Goal: Task Accomplishment & Management: Manage account settings

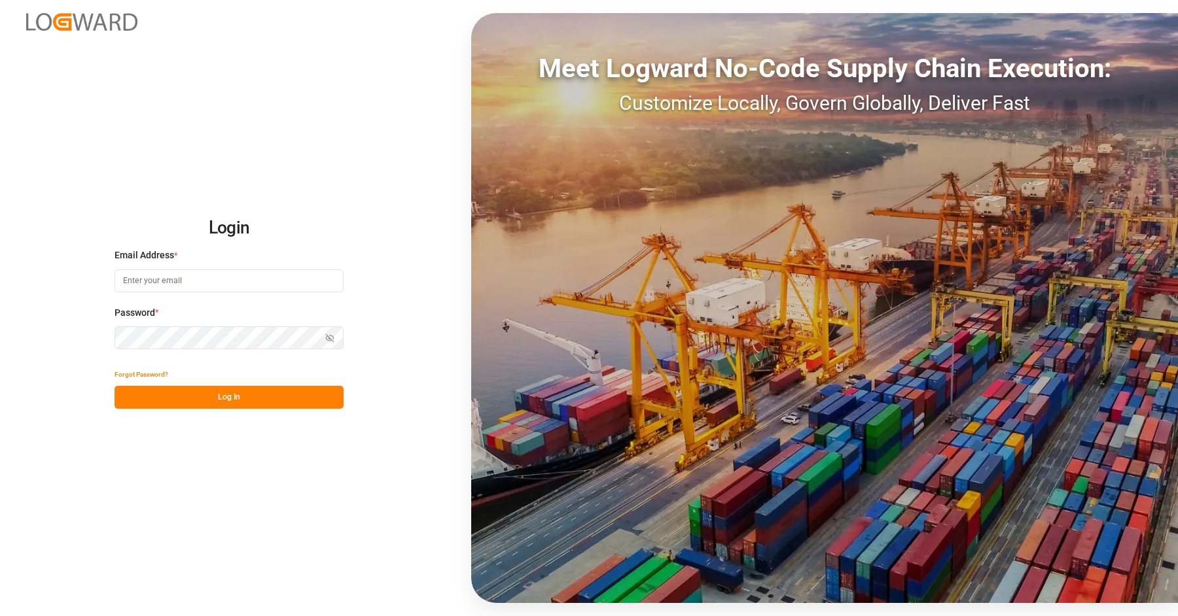
click at [221, 290] on input at bounding box center [229, 281] width 229 height 23
type input "[PERSON_NAME][EMAIL_ADDRESS][DOMAIN_NAME]"
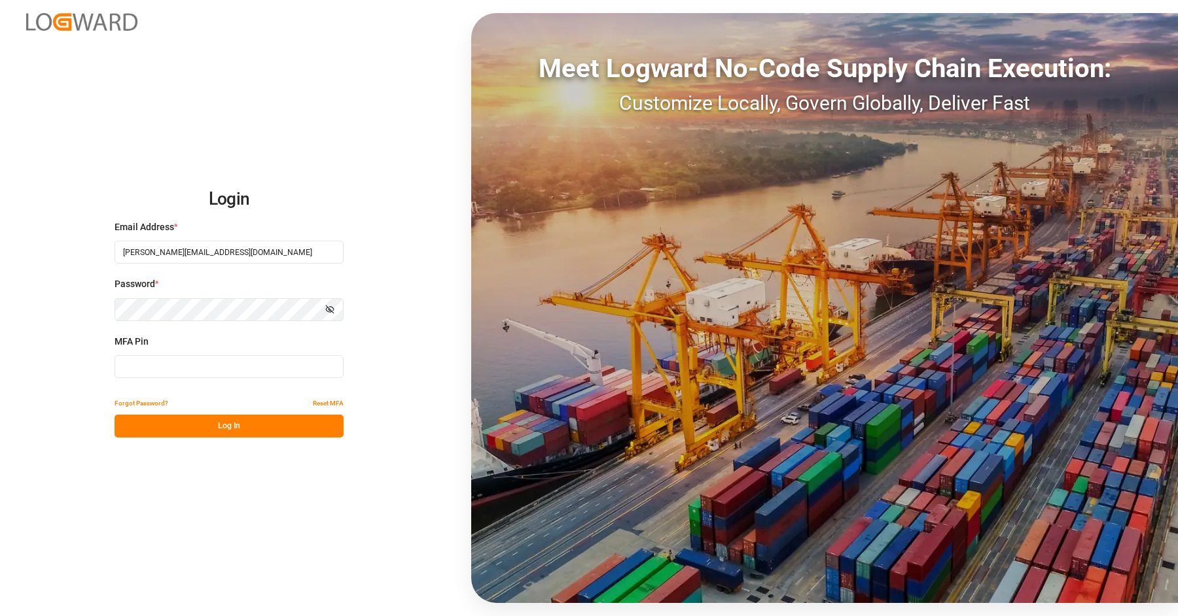
type input "643067"
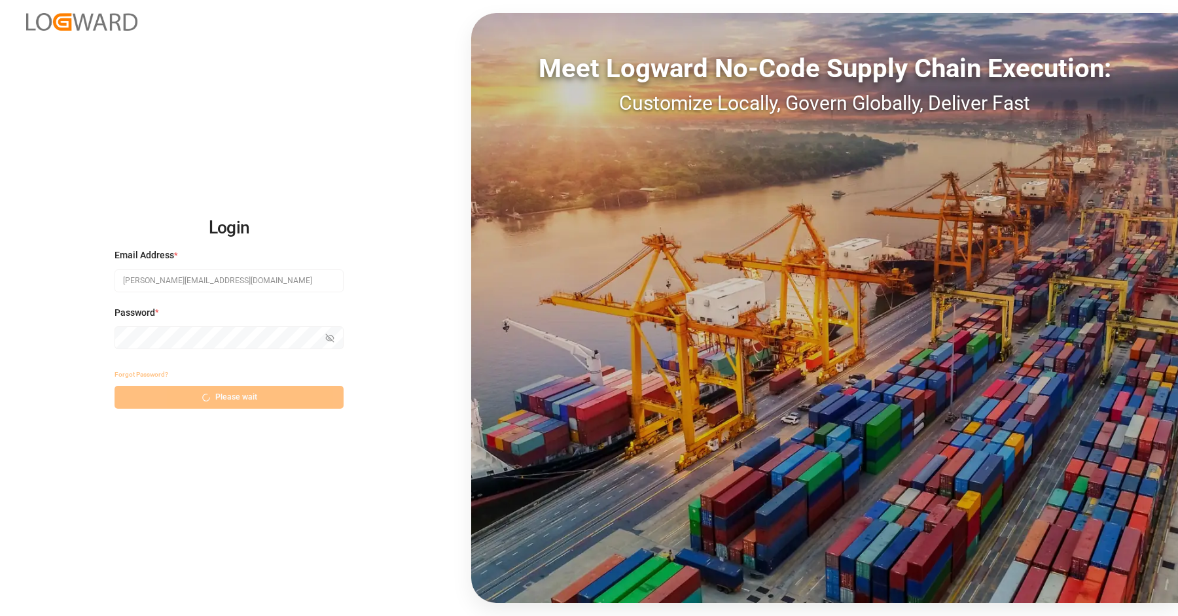
click at [259, 113] on div "Login Email Address * vipul.benurkar@logward.com Password * Show password Forgo…" at bounding box center [589, 308] width 1178 height 616
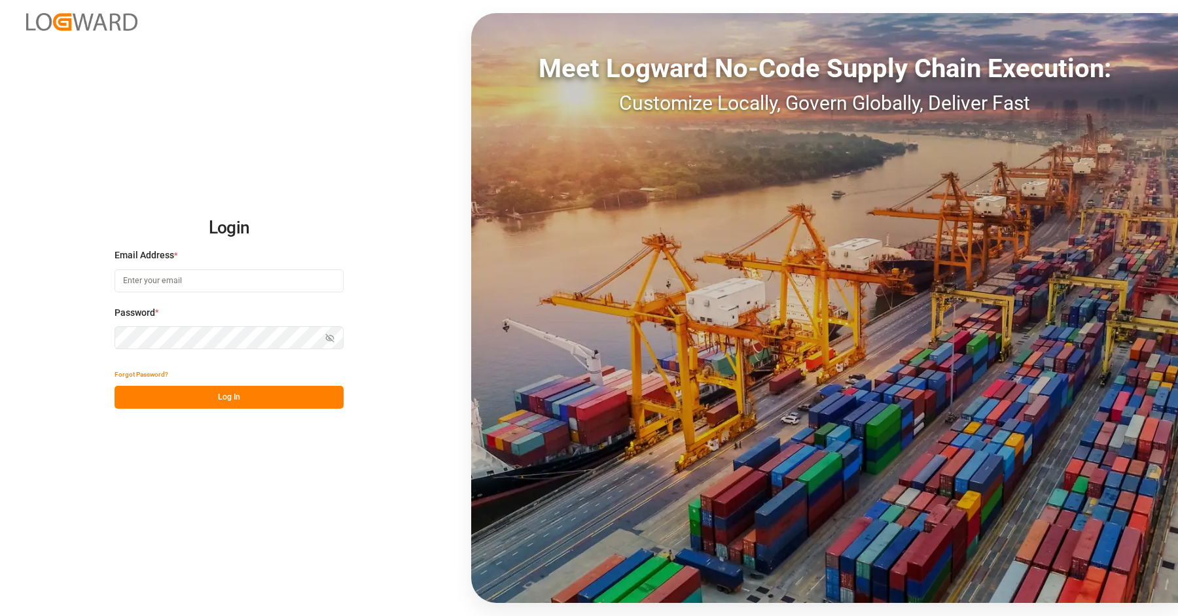
click at [246, 278] on input at bounding box center [229, 281] width 229 height 23
type input "[PERSON_NAME][EMAIL_ADDRESS][DOMAIN_NAME]"
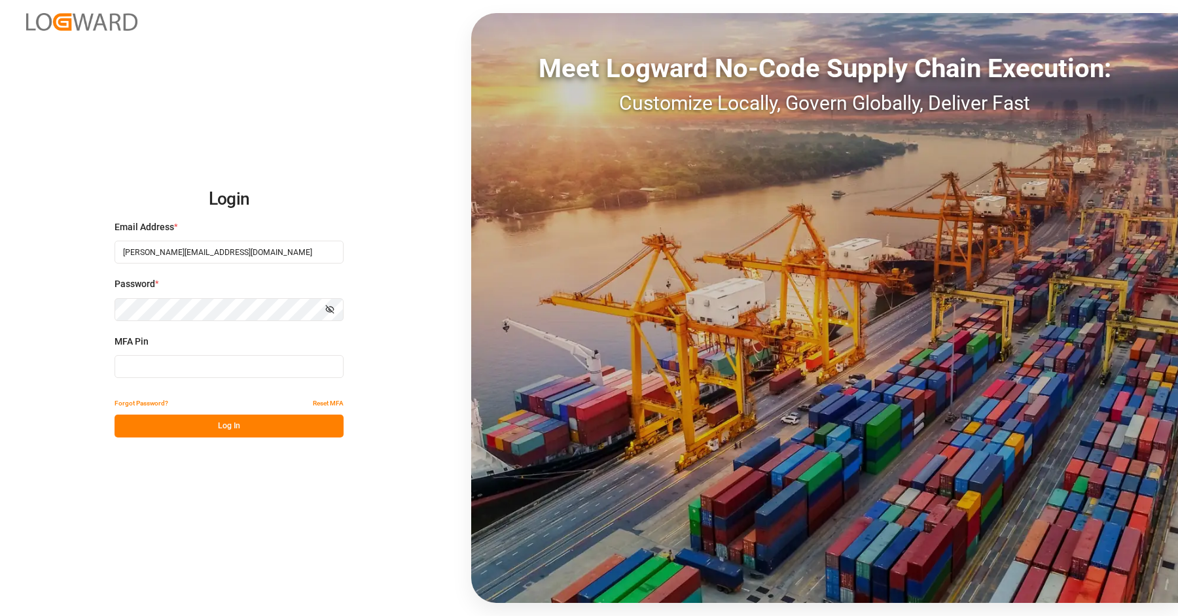
type input "891573"
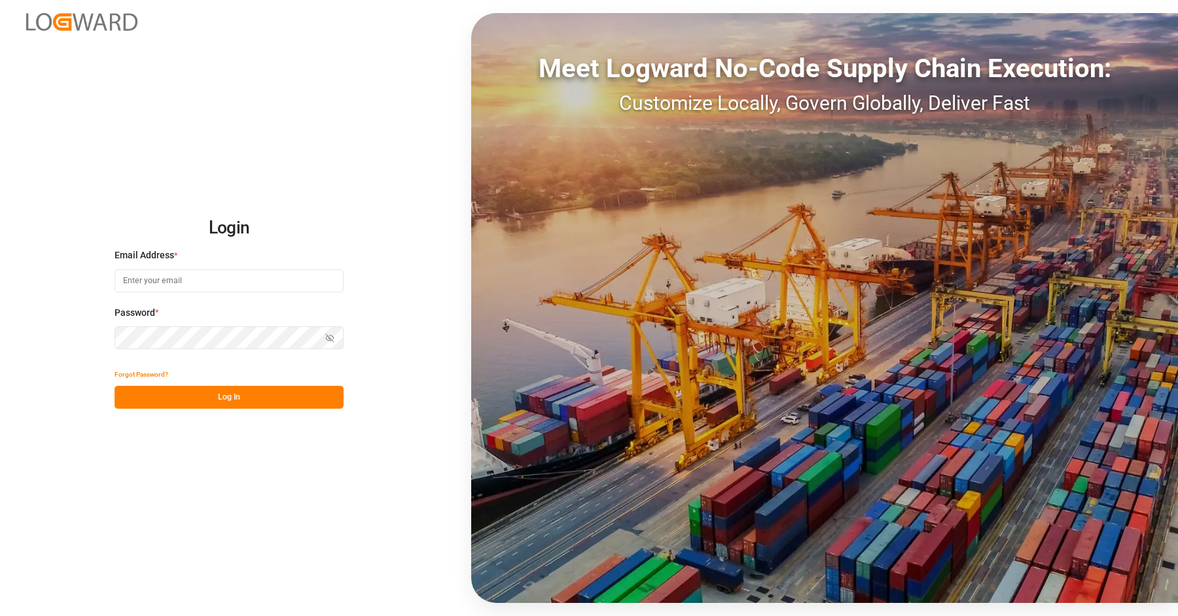
click at [170, 283] on input at bounding box center [229, 281] width 229 height 23
type input "vipul.benurkar@logward.com"
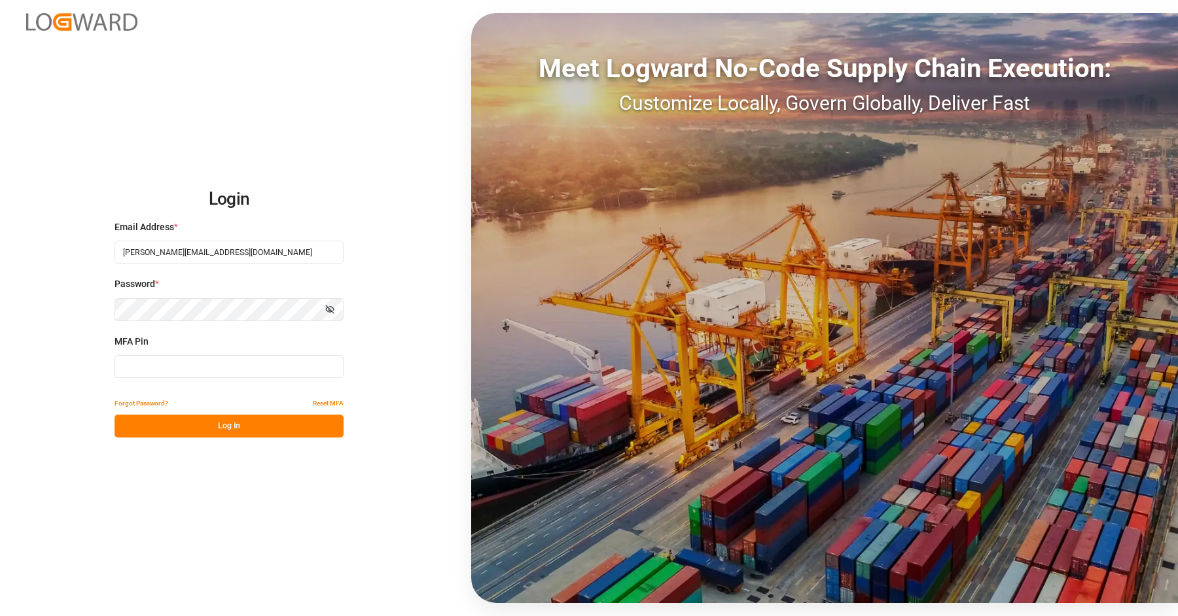
type input "096512"
